Goal: Task Accomplishment & Management: Complete application form

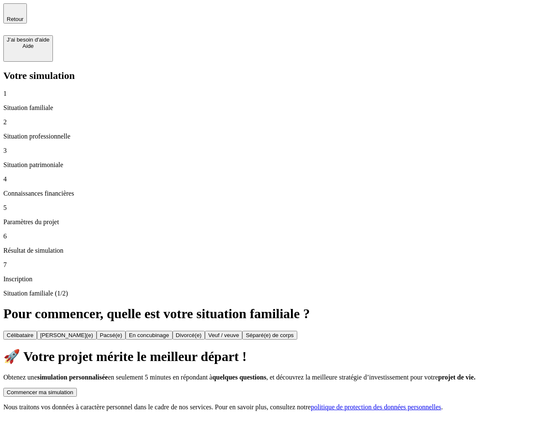
click at [77, 388] on button "Commencer ma simulation" at bounding box center [40, 392] width 74 height 9
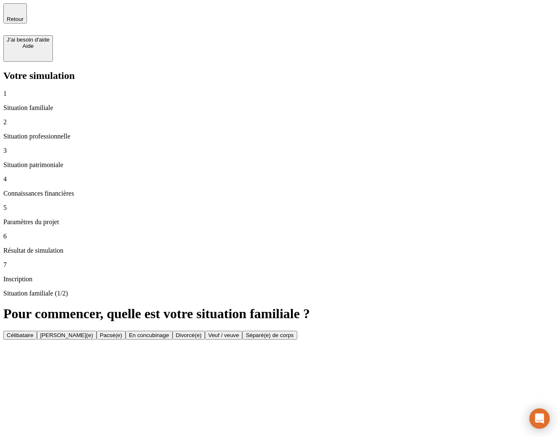
click at [37, 331] on button "Célibataire" at bounding box center [20, 335] width 34 height 9
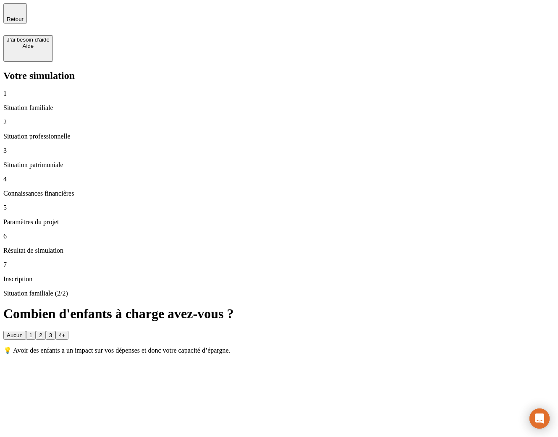
click at [36, 331] on button "1" at bounding box center [31, 335] width 10 height 9
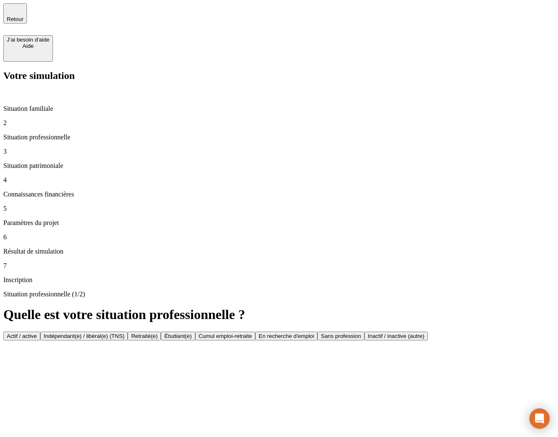
click at [37, 333] on div "Actif / active" at bounding box center [22, 336] width 30 height 6
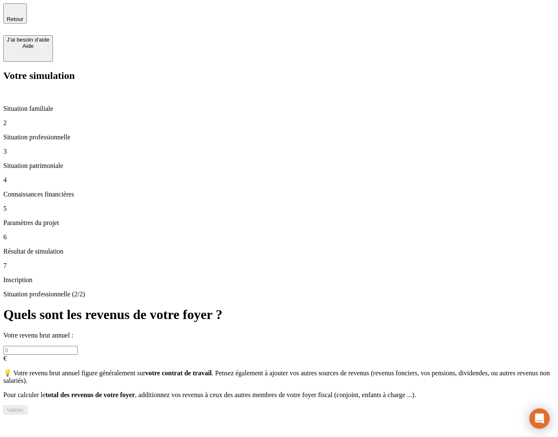
click at [78, 346] on input "text" at bounding box center [40, 350] width 74 height 9
type input "243"
click at [27, 406] on button "Valider" at bounding box center [15, 410] width 24 height 9
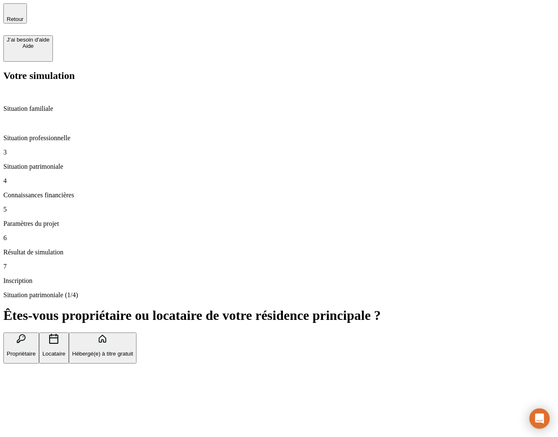
click at [39, 333] on button "Propriétaire" at bounding box center [21, 349] width 36 height 32
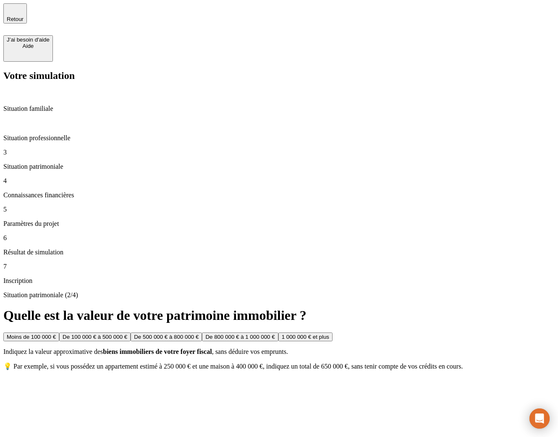
click at [131, 333] on button "De 100 000 € à 500 000 €" at bounding box center [94, 337] width 71 height 9
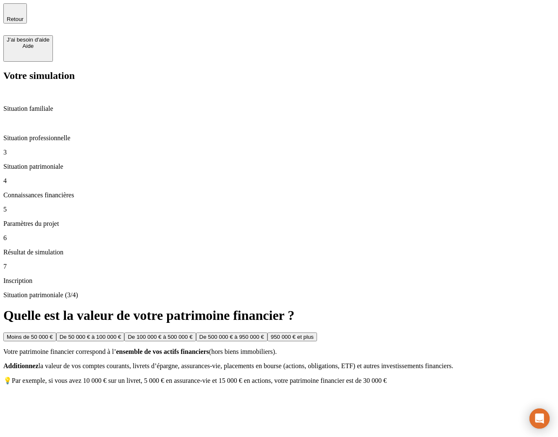
click at [196, 333] on button "De 100 000 € à 500 000 €" at bounding box center [159, 337] width 71 height 9
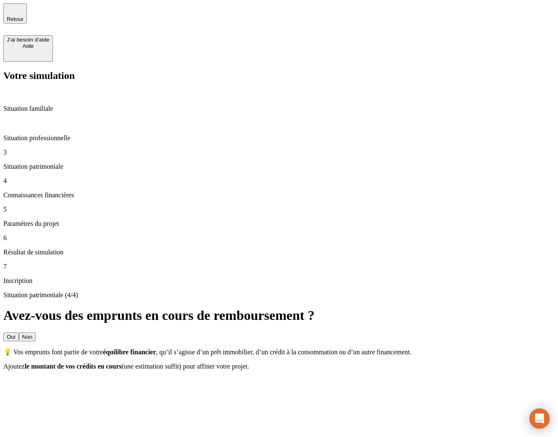
click at [36, 333] on button "Non" at bounding box center [27, 337] width 17 height 9
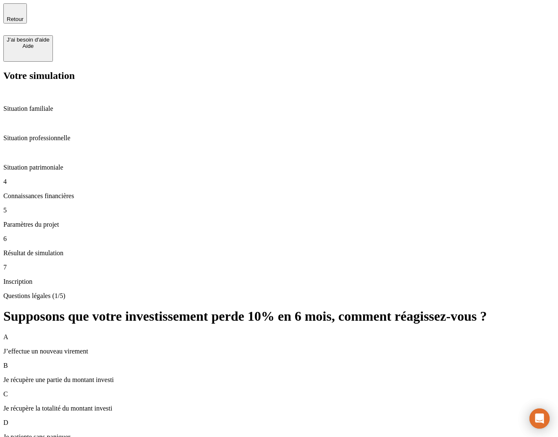
click at [24, 16] on span "Retour" at bounding box center [15, 19] width 17 height 6
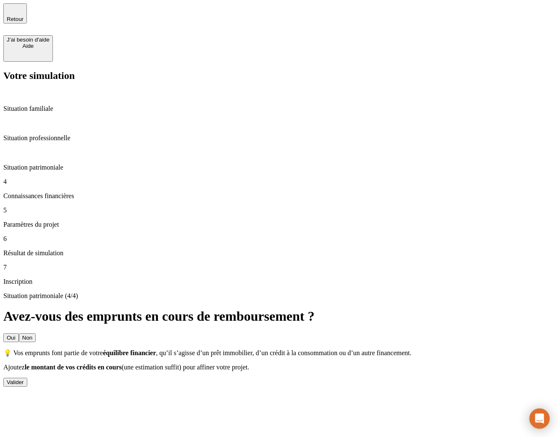
click at [24, 16] on span "Retour" at bounding box center [15, 19] width 17 height 6
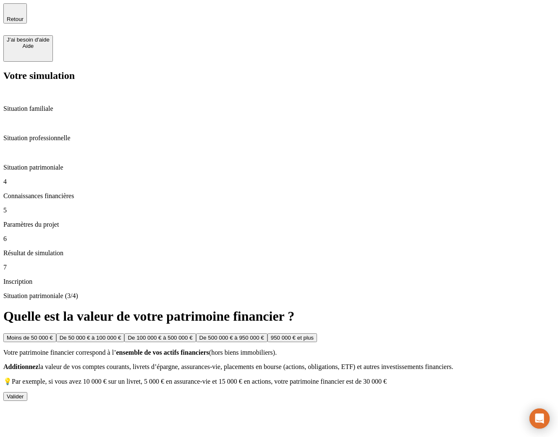
click at [24, 16] on span "Retour" at bounding box center [15, 19] width 17 height 6
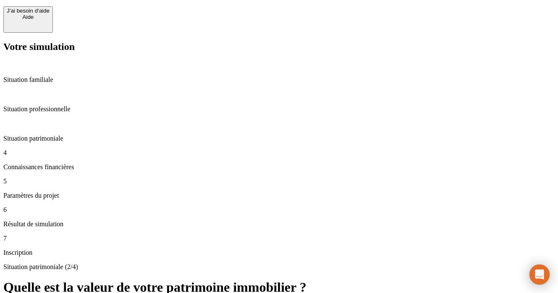
scroll to position [28, 0]
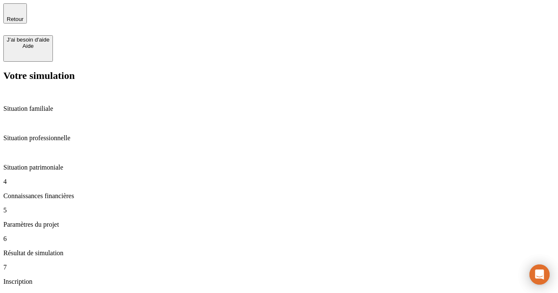
click at [24, 16] on span "Retour" at bounding box center [15, 19] width 17 height 6
